Goal: Task Accomplishment & Management: Use online tool/utility

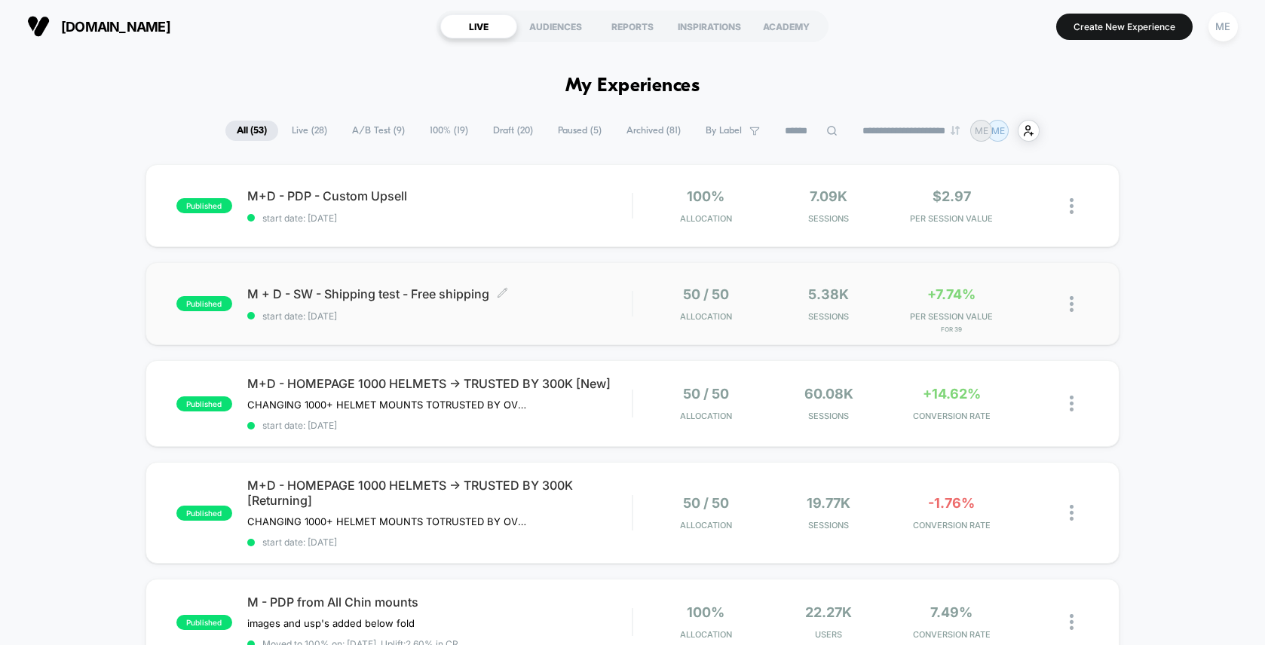
click at [568, 293] on span "M + D - SW - Shipping test - Free shipping Click to edit experience details" at bounding box center [439, 293] width 384 height 15
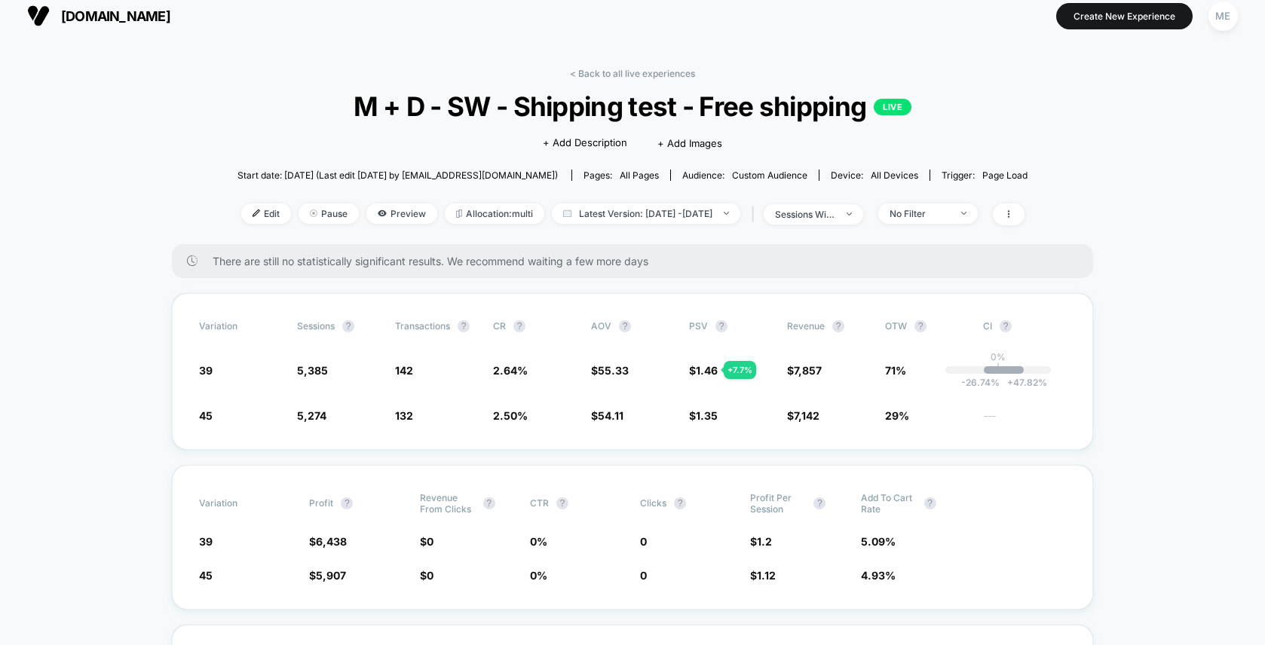
scroll to position [11, 0]
click at [598, 69] on link "< Back to all live experiences" at bounding box center [632, 72] width 125 height 11
